Goal: Information Seeking & Learning: Learn about a topic

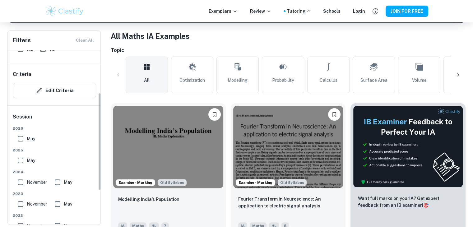
scroll to position [75, 0]
click at [21, 160] on input "May" at bounding box center [20, 160] width 12 height 12
checkbox input "true"
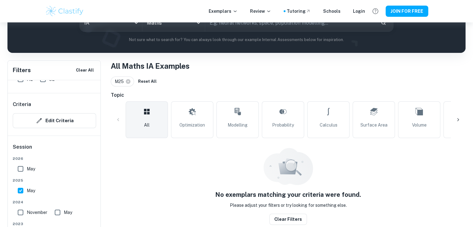
scroll to position [85, 0]
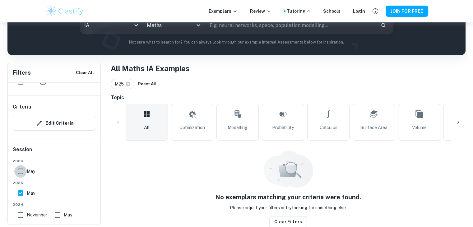
click at [20, 173] on input "May" at bounding box center [20, 171] width 12 height 12
checkbox input "true"
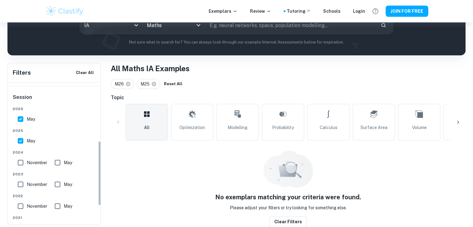
scroll to position [127, 0]
click at [20, 162] on input "November" at bounding box center [20, 162] width 12 height 12
checkbox input "true"
click at [58, 166] on input "May" at bounding box center [57, 162] width 12 height 12
checkbox input "true"
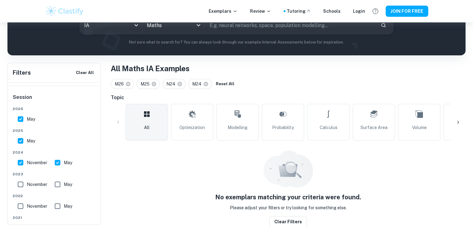
click at [21, 181] on input "November" at bounding box center [20, 184] width 12 height 12
checkbox input "true"
drag, startPoint x: 62, startPoint y: 182, endPoint x: 52, endPoint y: 185, distance: 10.9
click at [52, 185] on div "November May" at bounding box center [58, 183] width 86 height 15
click at [54, 185] on input "May" at bounding box center [57, 184] width 12 height 12
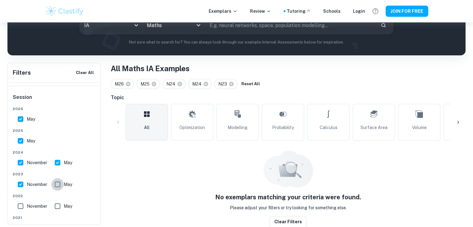
checkbox input "true"
drag, startPoint x: 281, startPoint y: 80, endPoint x: 276, endPoint y: 85, distance: 7.0
click at [276, 85] on button "Reset All" at bounding box center [276, 83] width 22 height 9
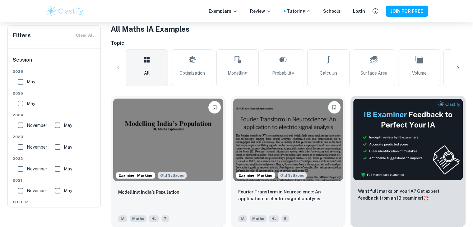
scroll to position [104, 0]
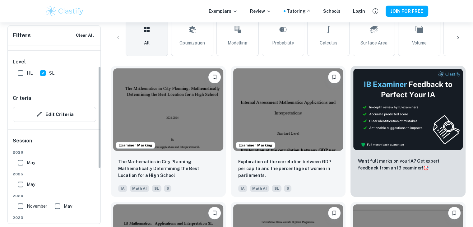
scroll to position [49, 0]
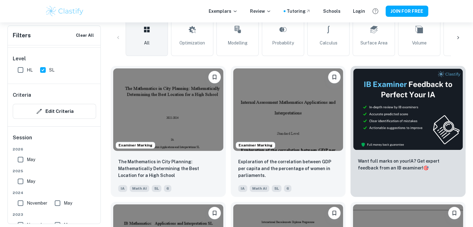
click at [21, 202] on input "November" at bounding box center [20, 203] width 12 height 12
checkbox input "true"
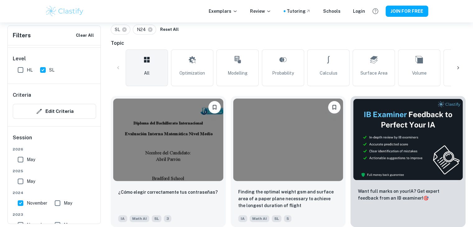
scroll to position [139, 0]
click at [60, 204] on input "May" at bounding box center [57, 203] width 12 height 12
checkbox input "true"
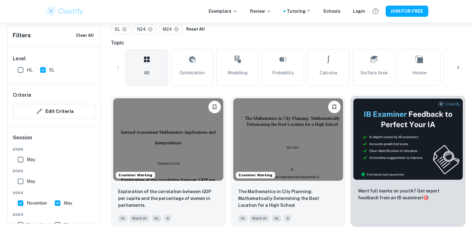
click at [18, 185] on input "May" at bounding box center [20, 181] width 12 height 12
checkbox input "true"
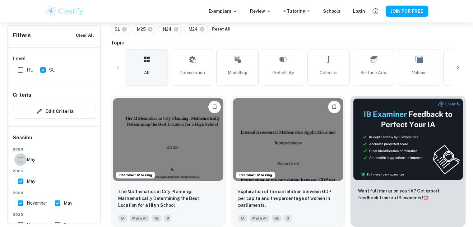
click at [19, 157] on input "May" at bounding box center [20, 159] width 12 height 12
checkbox input "true"
drag, startPoint x: 58, startPoint y: 204, endPoint x: 24, endPoint y: 204, distance: 34.8
click at [24, 204] on input "November" at bounding box center [20, 203] width 12 height 12
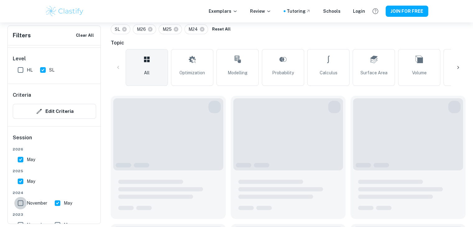
click at [24, 204] on input "November" at bounding box center [20, 203] width 12 height 12
checkbox input "true"
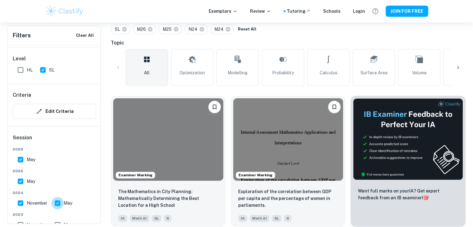
click at [57, 204] on input "May" at bounding box center [57, 203] width 12 height 12
checkbox input "false"
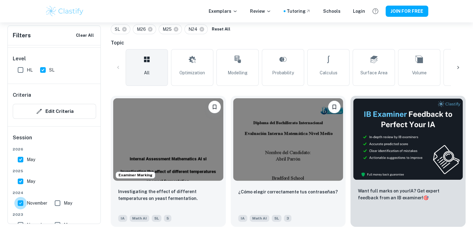
click at [20, 203] on input "November" at bounding box center [20, 203] width 12 height 12
checkbox input "false"
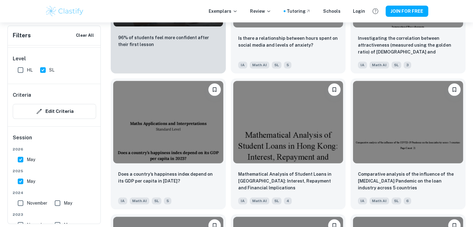
scroll to position [574, 0]
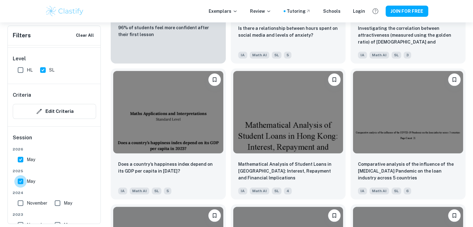
click at [20, 179] on input "May" at bounding box center [20, 181] width 12 height 12
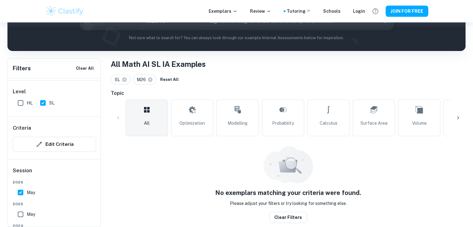
scroll to position [85, 0]
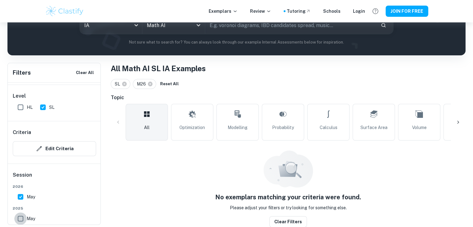
click at [20, 218] on input "May" at bounding box center [20, 218] width 12 height 12
checkbox input "true"
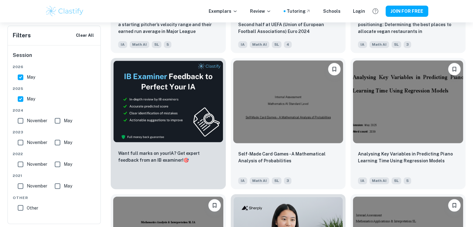
scroll to position [993, 0]
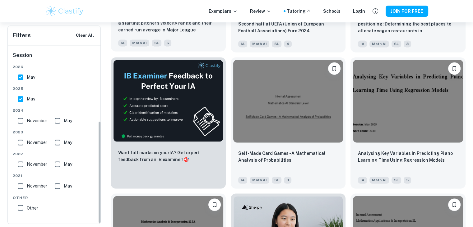
drag, startPoint x: 99, startPoint y: 162, endPoint x: 131, endPoint y: 52, distance: 115.1
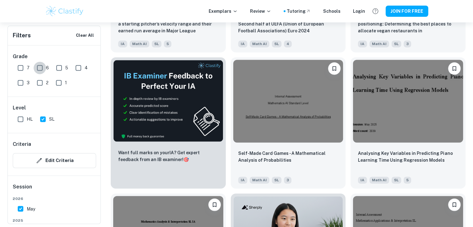
click at [44, 67] on input "6" at bounding box center [40, 68] width 12 height 12
checkbox input "true"
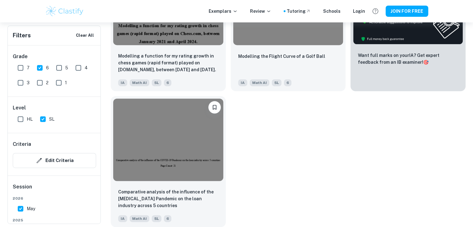
scroll to position [275, 0]
click at [20, 67] on input "7" at bounding box center [20, 68] width 12 height 12
checkbox input "true"
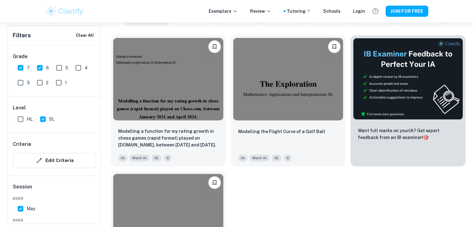
scroll to position [198, 0]
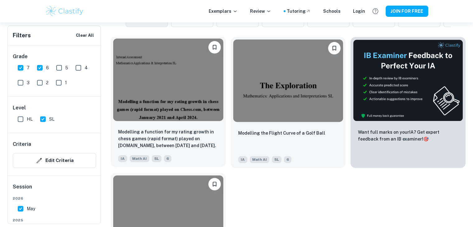
click at [159, 108] on img at bounding box center [168, 80] width 110 height 82
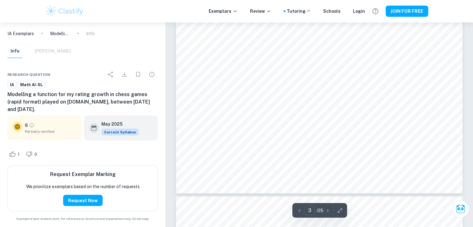
scroll to position [1148, 0]
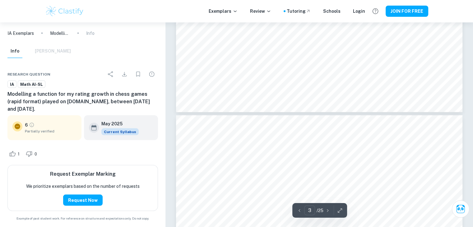
type input "4"
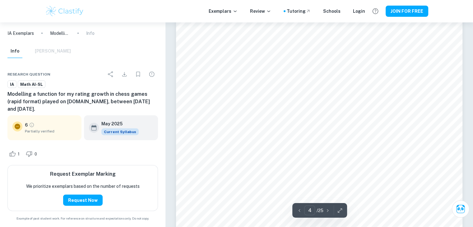
scroll to position [1454, 0]
